Goal: Book appointment/travel/reservation

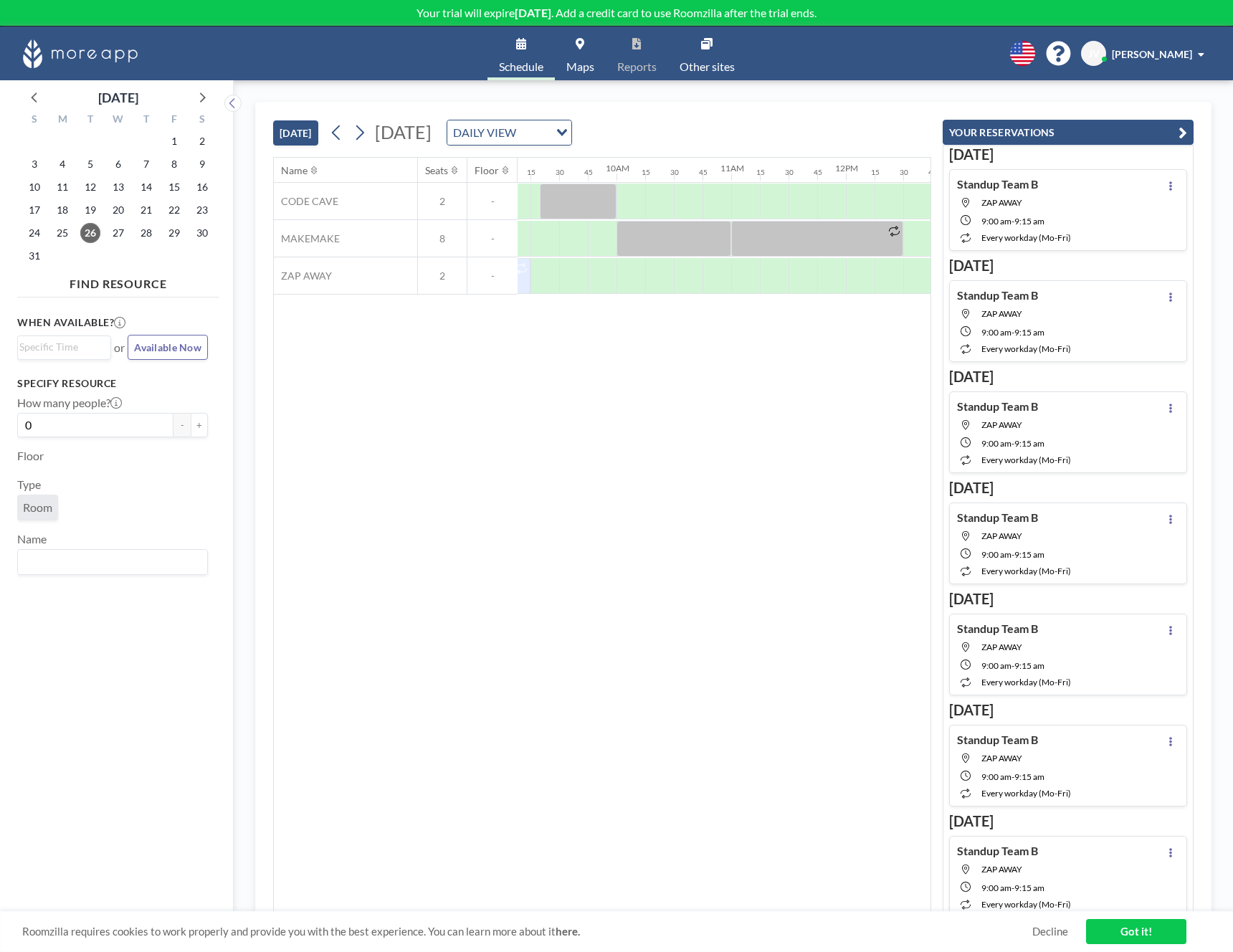
scroll to position [0, 1025]
click at [490, 498] on div "Name Seats Floor 12AM 15 30 45 1AM 15 30 45 2AM 15 30 45 3AM 15 30 45 4AM 15 30…" at bounding box center [602, 535] width 657 height 754
click at [527, 614] on div "Name Seats Floor 12AM 15 30 45 1AM 15 30 45 2AM 15 30 45 3AM 15 30 45 4AM 15 30…" at bounding box center [602, 535] width 657 height 754
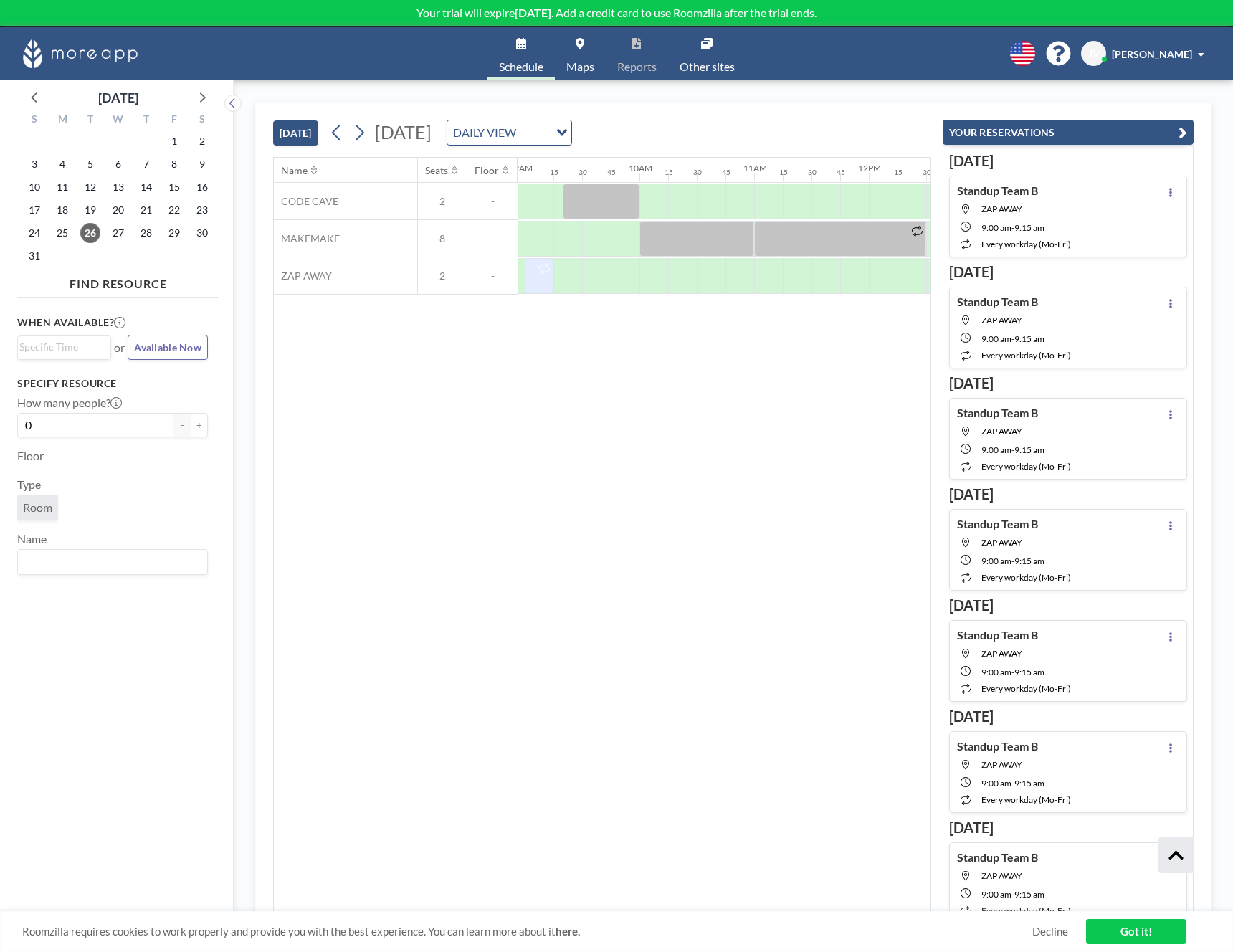
scroll to position [0, 0]
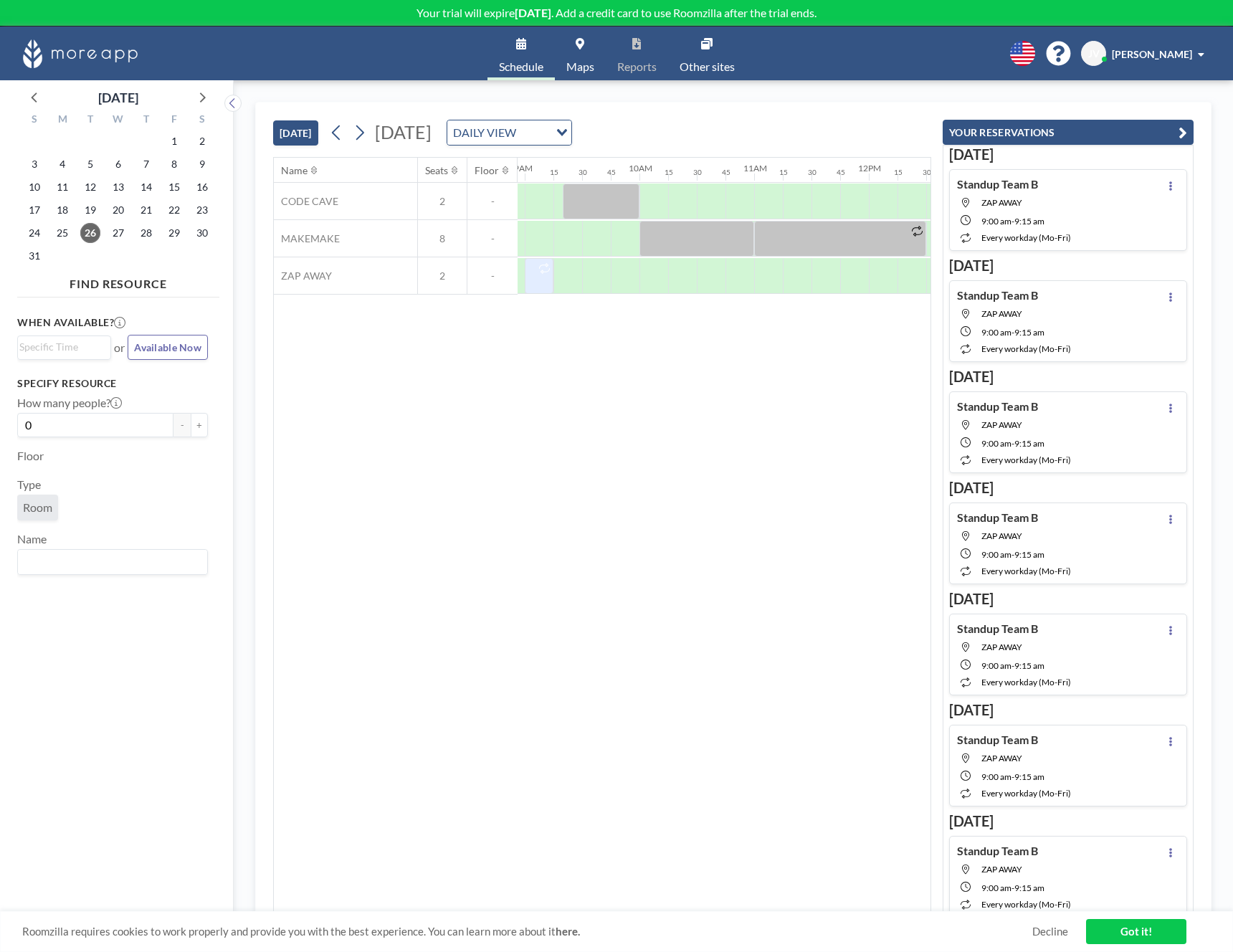
click at [651, 526] on div "Name Seats Floor 12AM 15 30 45 1AM 15 30 45 2AM 15 30 45 3AM 15 30 45 4AM 15 30…" at bounding box center [602, 535] width 657 height 754
click at [373, 684] on div "Name Seats Floor 12AM 15 30 45 1AM 15 30 45 2AM 15 30 45 3AM 15 30 45 4AM 15 30…" at bounding box center [602, 535] width 657 height 754
click at [283, 745] on div "Name Seats Floor 12AM 15 30 45 1AM 15 30 45 2AM 15 30 45 3AM 15 30 45 4AM 15 30…" at bounding box center [602, 535] width 657 height 754
click at [280, 748] on div "Name Seats Floor 12AM 15 30 45 1AM 15 30 45 2AM 15 30 45 3AM 15 30 45 4AM 15 30…" at bounding box center [602, 535] width 657 height 754
click at [341, 731] on div "Name Seats Floor 12AM 15 30 45 1AM 15 30 45 2AM 15 30 45 3AM 15 30 45 4AM 15 30…" at bounding box center [602, 535] width 657 height 754
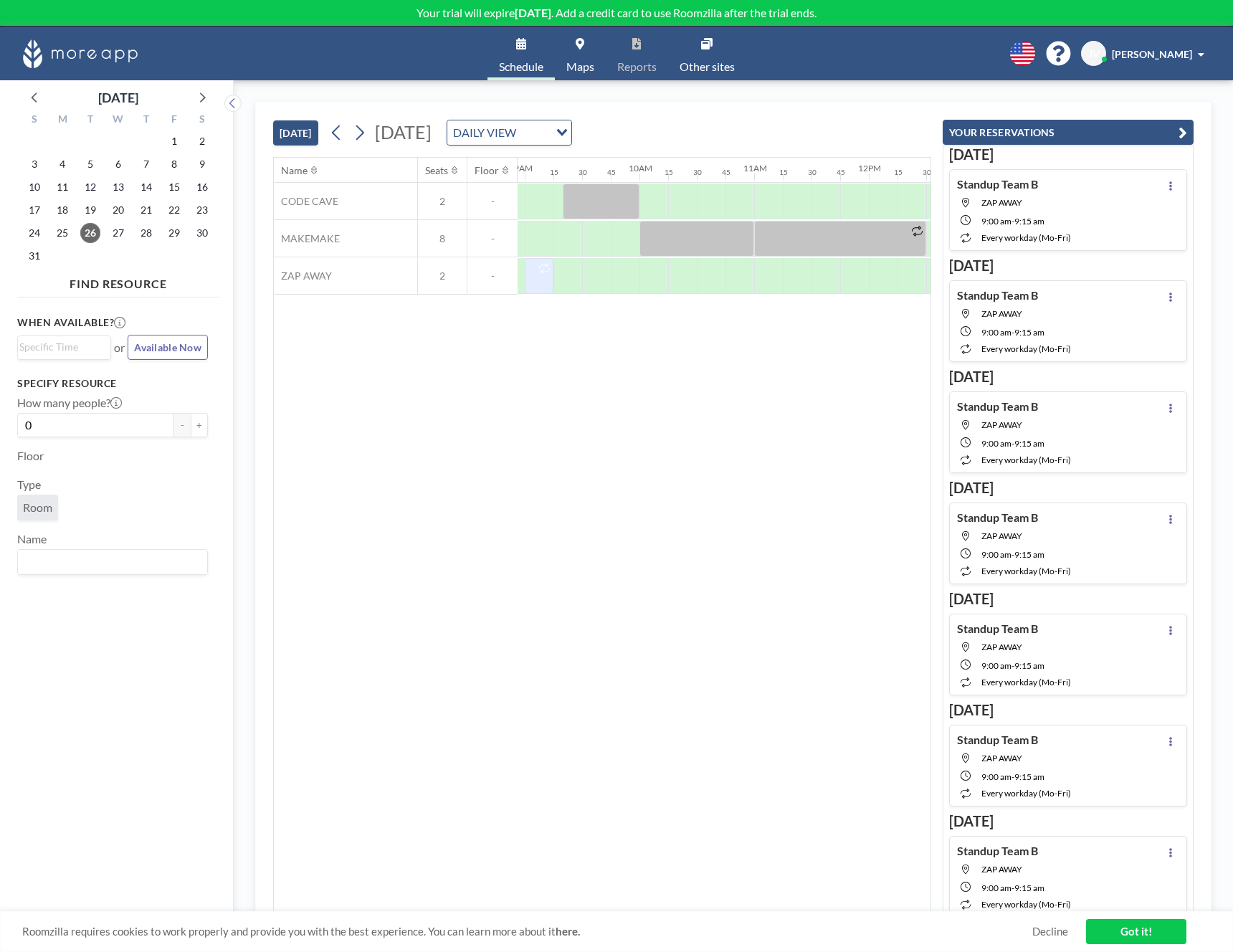
click at [532, 622] on div "Name Seats Floor 12AM 15 30 45 1AM 15 30 45 2AM 15 30 45 3AM 15 30 45 4AM 15 30…" at bounding box center [602, 535] width 657 height 754
